Goal: Task Accomplishment & Management: Manage account settings

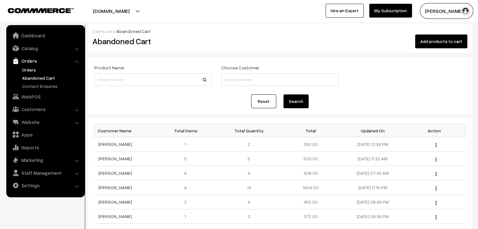
click at [20, 70] on link "Orders" at bounding box center [51, 70] width 62 height 7
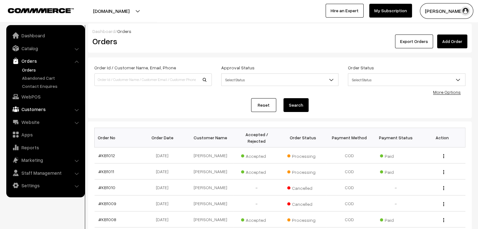
click at [30, 110] on link "Customers" at bounding box center [45, 109] width 75 height 11
click at [25, 94] on link "Customers" at bounding box center [51, 95] width 62 height 7
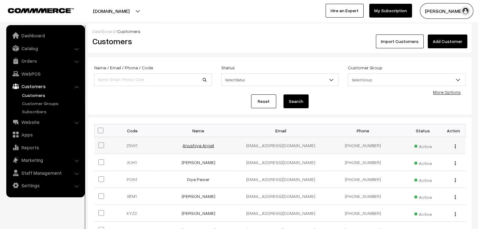
click at [205, 148] on link "Anushiya Angel" at bounding box center [197, 145] width 31 height 5
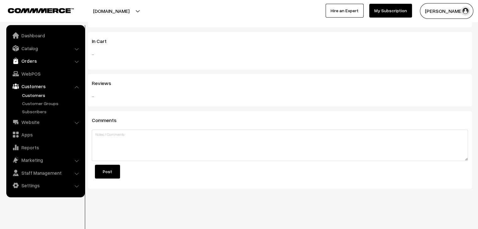
click at [26, 61] on link "Orders" at bounding box center [45, 60] width 75 height 11
click at [34, 80] on link "Abandoned Cart" at bounding box center [51, 78] width 62 height 7
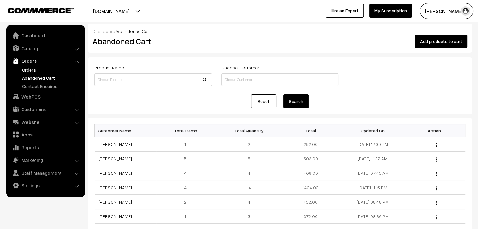
click at [28, 70] on link "Orders" at bounding box center [51, 70] width 62 height 7
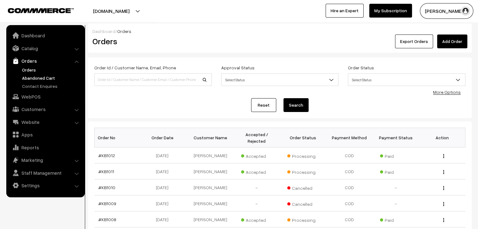
click at [35, 77] on link "Abandoned Cart" at bounding box center [51, 78] width 62 height 7
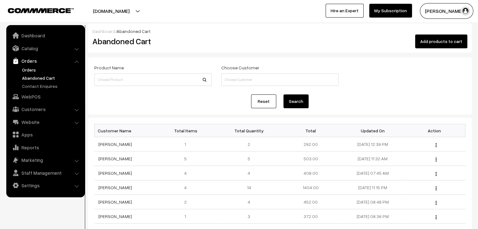
click at [25, 68] on link "Orders" at bounding box center [51, 70] width 62 height 7
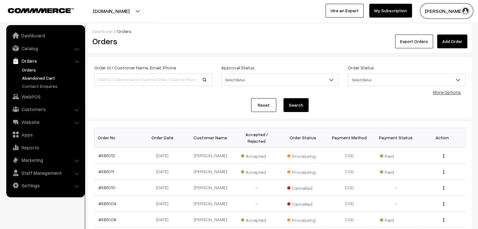
click at [31, 79] on link "Abandoned Cart" at bounding box center [51, 78] width 62 height 7
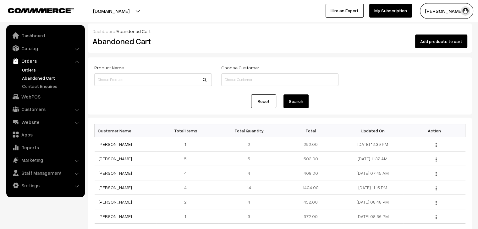
click at [26, 68] on link "Orders" at bounding box center [51, 70] width 62 height 7
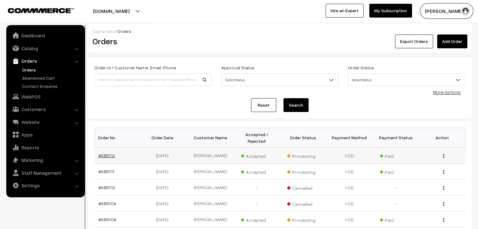
click at [104, 153] on link "#KB1012" at bounding box center [106, 155] width 17 height 5
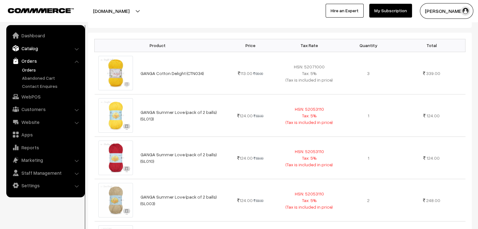
click at [34, 51] on link "Catalog" at bounding box center [45, 48] width 75 height 11
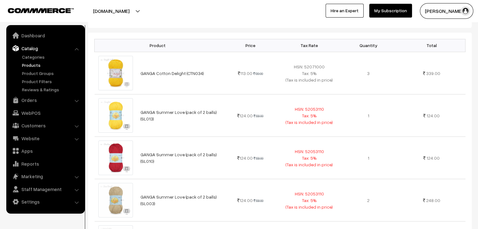
click at [36, 67] on link "Products" at bounding box center [51, 65] width 62 height 7
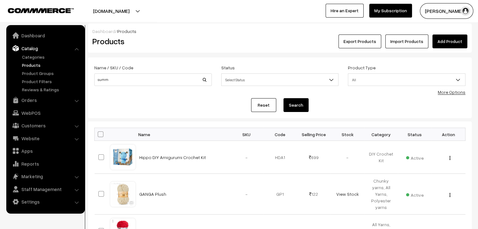
type input "summ"
click at [283, 98] on button "Search" at bounding box center [295, 105] width 25 height 14
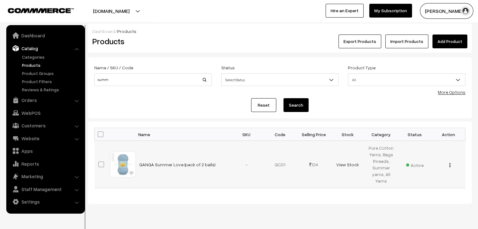
click at [449, 166] on img "button" at bounding box center [449, 165] width 1 height 4
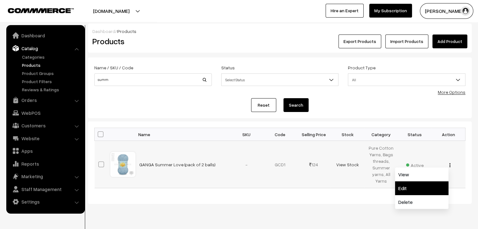
click at [411, 191] on link "Edit" at bounding box center [421, 189] width 53 height 14
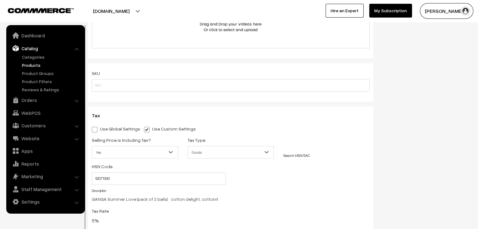
scroll to position [471, 0]
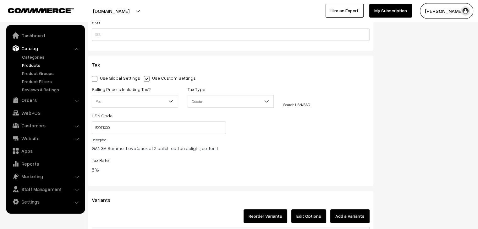
click at [302, 104] on link "Search HSN/SAC" at bounding box center [296, 104] width 26 height 5
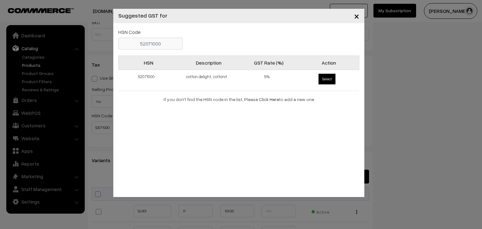
click at [325, 79] on span "Select" at bounding box center [327, 79] width 17 height 11
click at [320, 75] on input "Select" at bounding box center [318, 73] width 4 height 4
radio input "true"
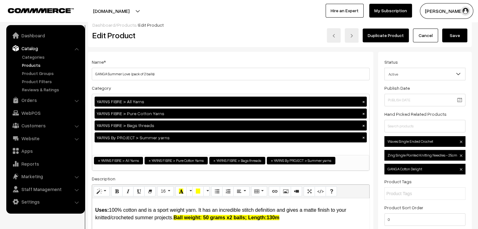
scroll to position [0, 0]
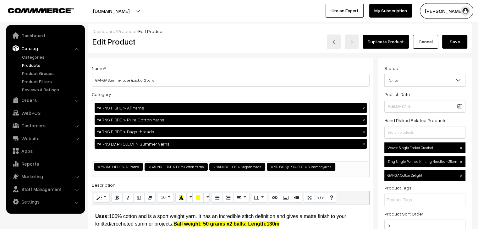
click at [464, 39] on button "Save" at bounding box center [454, 42] width 25 height 14
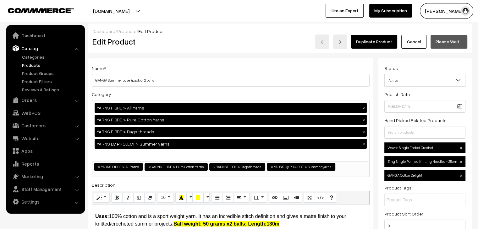
scroll to position [40, 0]
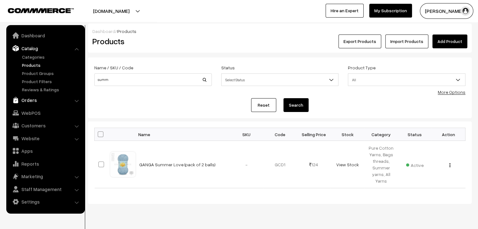
click at [31, 99] on link "Orders" at bounding box center [45, 100] width 75 height 11
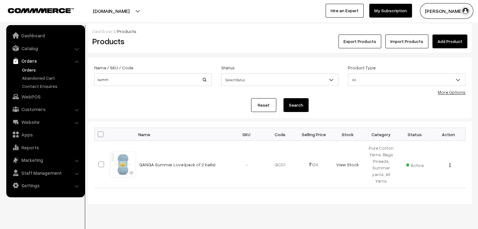
click at [32, 71] on link "Orders" at bounding box center [51, 70] width 62 height 7
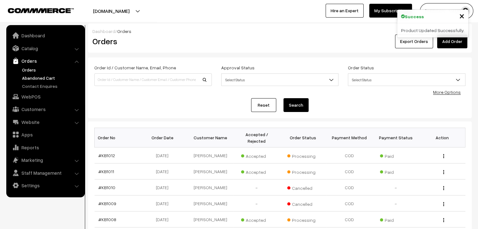
click at [41, 77] on link "Abandoned Cart" at bounding box center [51, 78] width 62 height 7
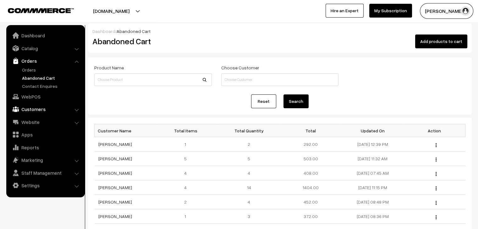
click at [31, 113] on link "Customers" at bounding box center [45, 109] width 75 height 11
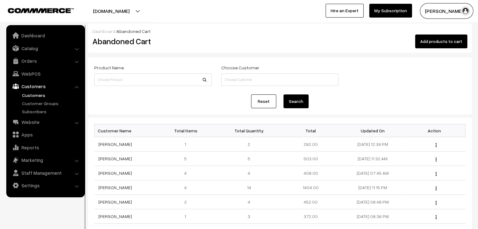
click at [37, 95] on link "Customers" at bounding box center [51, 95] width 62 height 7
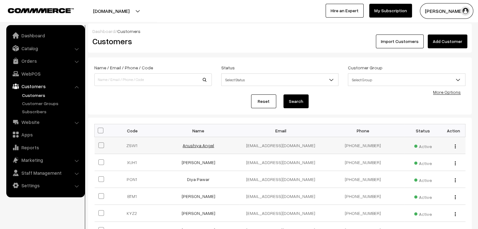
click at [195, 148] on link "Anushiya Angel" at bounding box center [197, 145] width 31 height 5
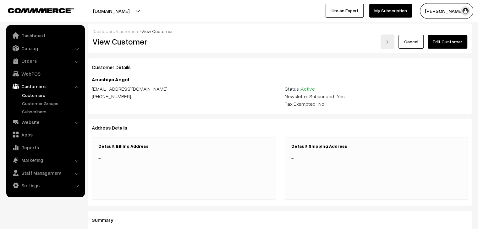
click at [127, 30] on link "customers" at bounding box center [128, 31] width 23 height 5
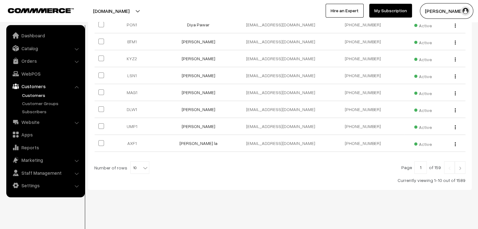
scroll to position [156, 0]
click at [37, 64] on link "Orders" at bounding box center [45, 60] width 75 height 11
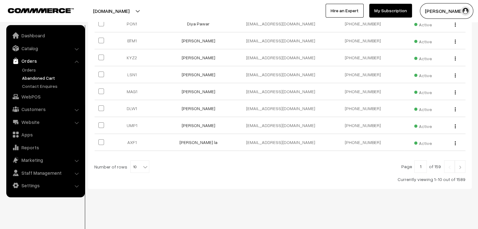
click at [35, 76] on link "Abandoned Cart" at bounding box center [51, 78] width 62 height 7
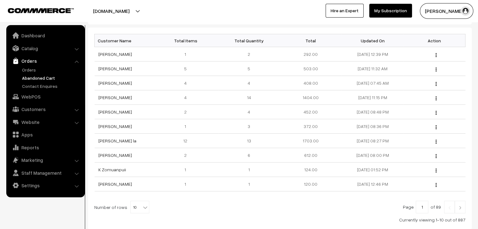
scroll to position [94, 0]
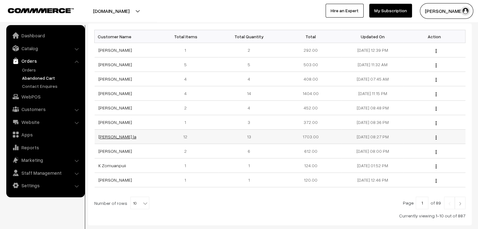
click at [107, 137] on link "[PERSON_NAME] la" at bounding box center [117, 136] width 38 height 5
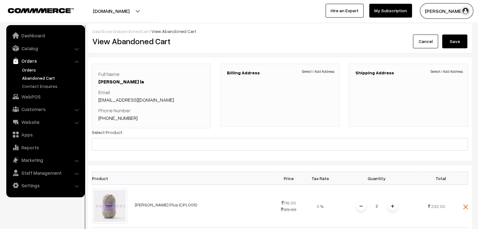
click at [26, 71] on link "Orders" at bounding box center [51, 70] width 62 height 7
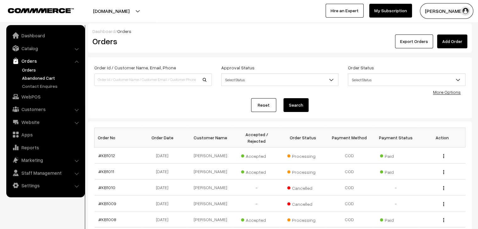
click at [44, 79] on link "Abandoned Cart" at bounding box center [51, 78] width 62 height 7
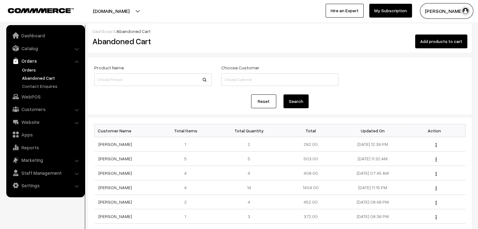
click at [36, 69] on link "Orders" at bounding box center [51, 70] width 62 height 7
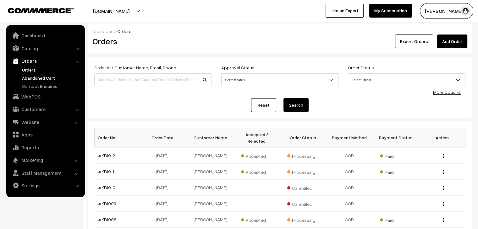
click at [29, 76] on link "Abandoned Cart" at bounding box center [51, 78] width 62 height 7
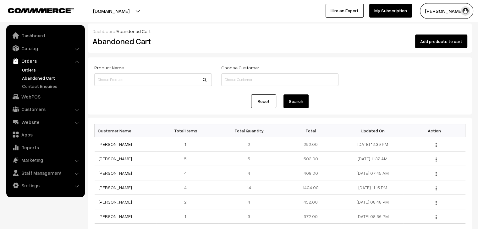
click at [31, 69] on link "Orders" at bounding box center [51, 70] width 62 height 7
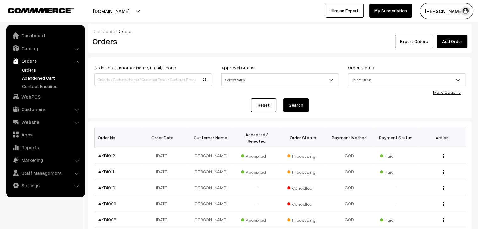
click at [50, 75] on link "Abandoned Cart" at bounding box center [51, 78] width 62 height 7
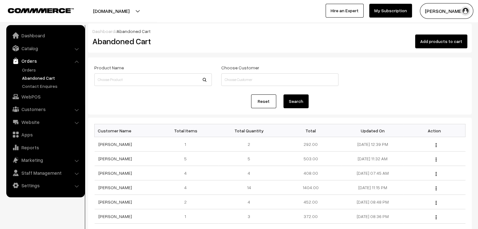
click at [50, 79] on link "Abandoned Cart" at bounding box center [51, 78] width 62 height 7
